Goal: Navigation & Orientation: Find specific page/section

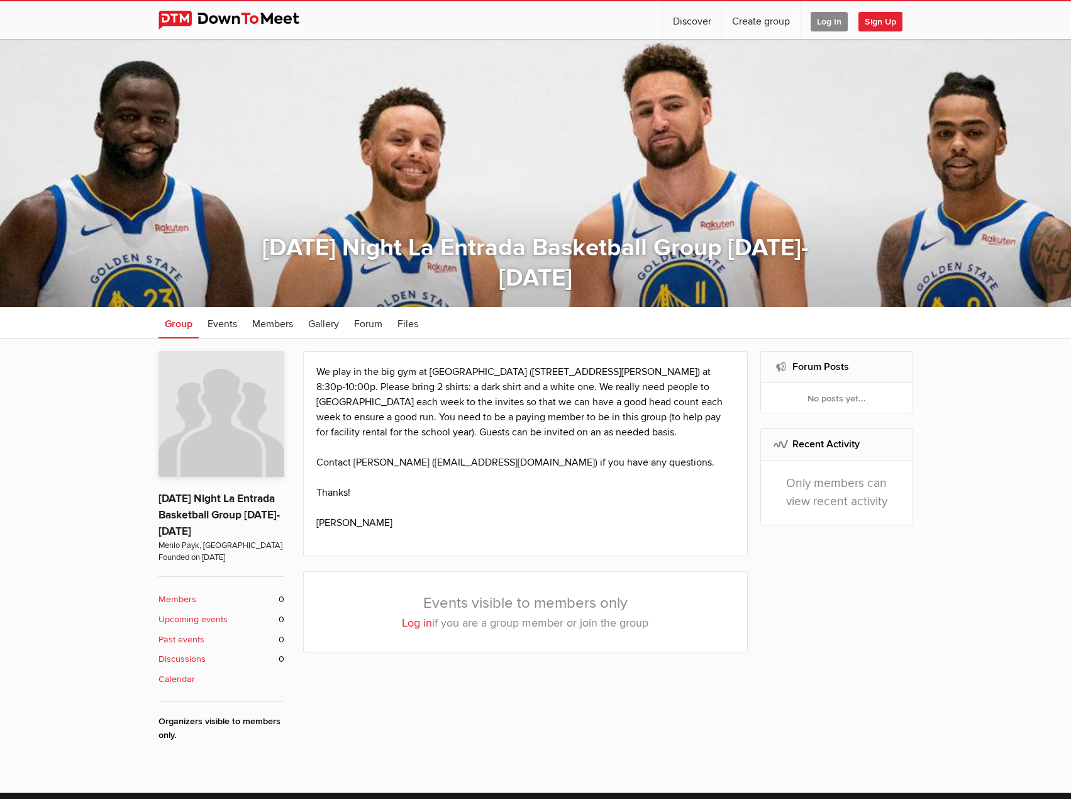
click at [171, 597] on b "Members" at bounding box center [177, 599] width 38 height 14
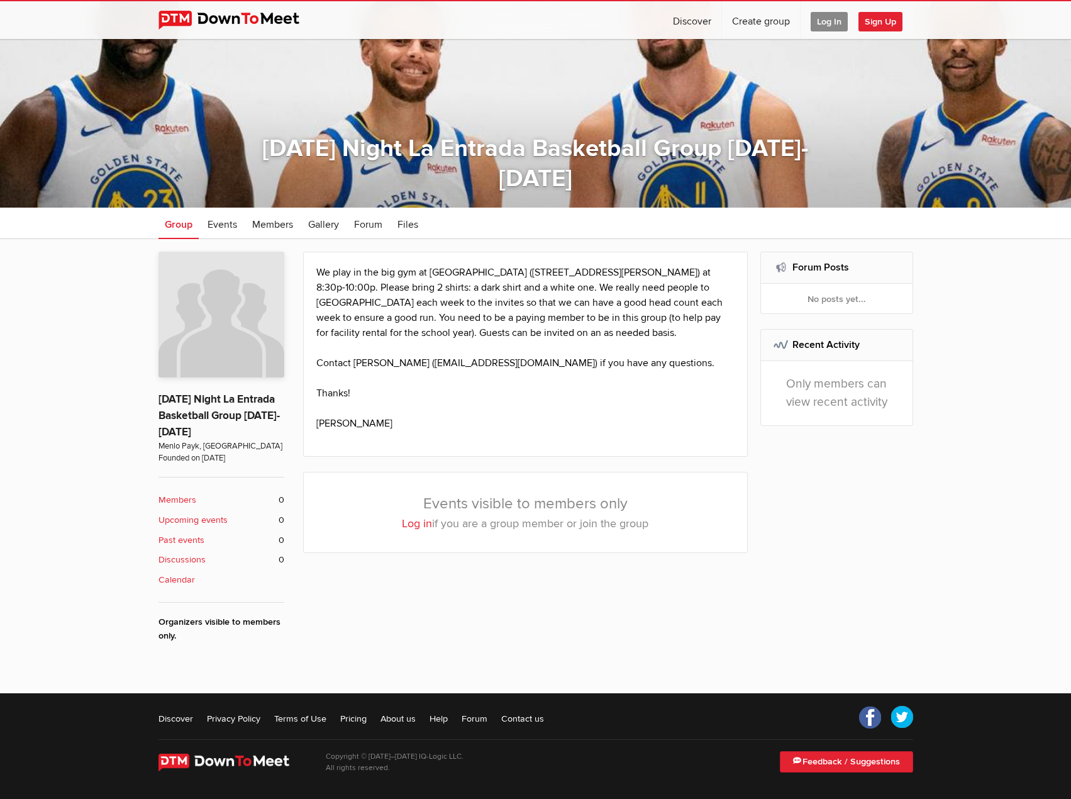
click at [166, 596] on div "About the Group [DATE] Night La Entrada Basketball Group [DATE]-[DATE] [PERSON_…" at bounding box center [221, 447] width 126 height 391
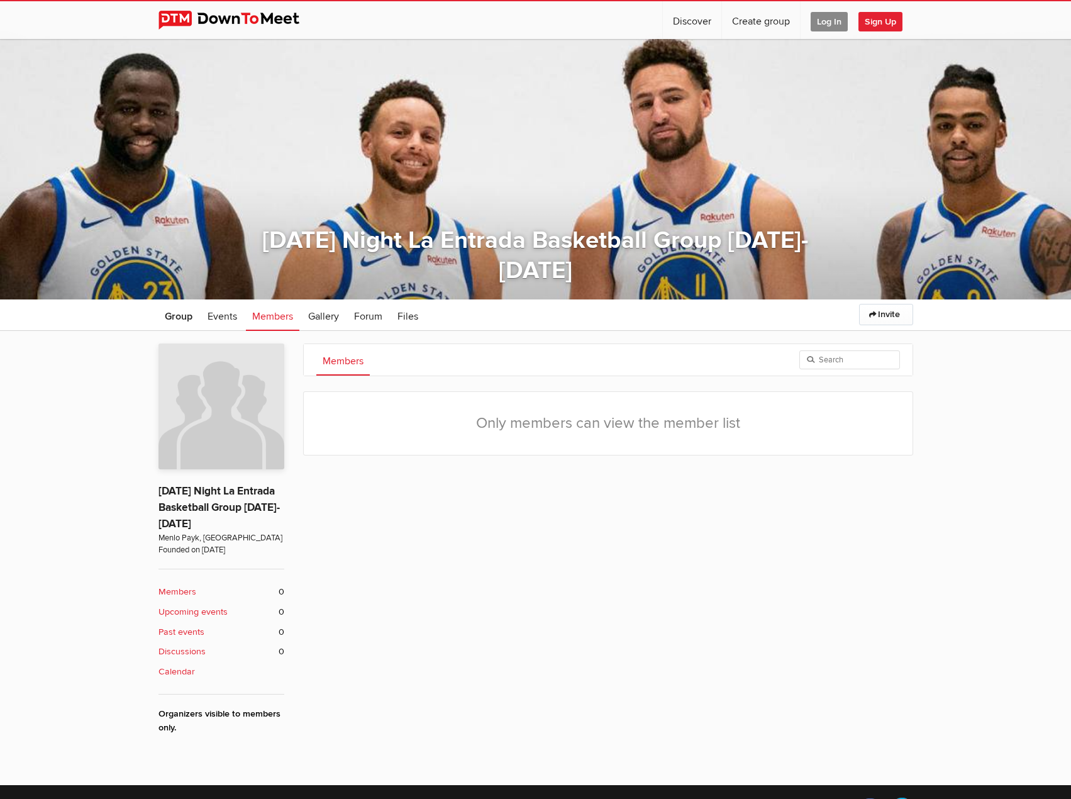
scroll to position [0, 0]
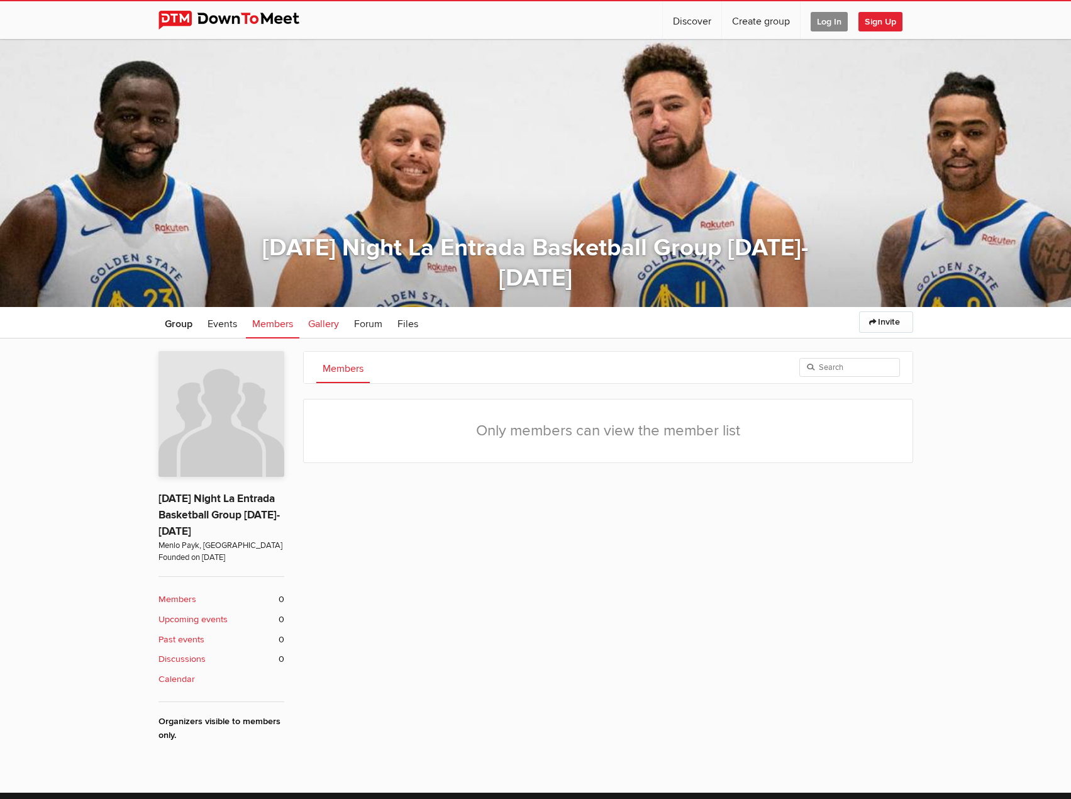
click at [319, 322] on span "Gallery" at bounding box center [323, 324] width 31 height 13
click at [230, 324] on span "Events" at bounding box center [222, 324] width 30 height 13
